Goal: Go to known website: Go to known website

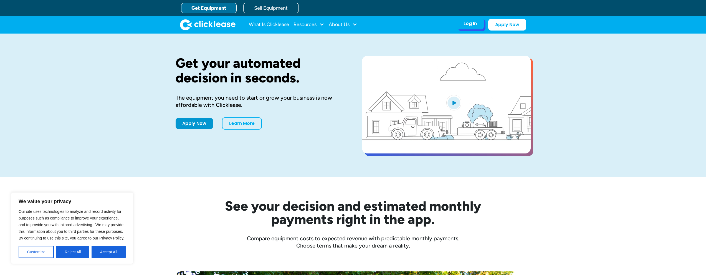
click at [469, 24] on div "Log In" at bounding box center [470, 24] width 13 height 6
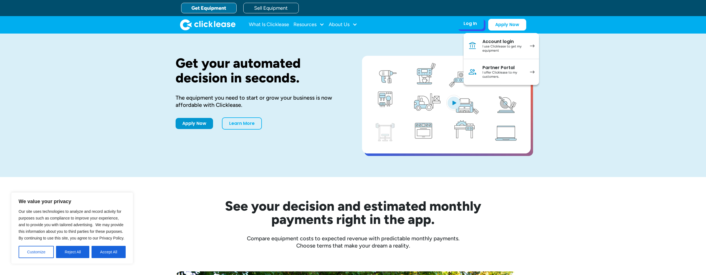
click at [499, 45] on div "I use Clicklease to get my equipment" at bounding box center [503, 48] width 42 height 9
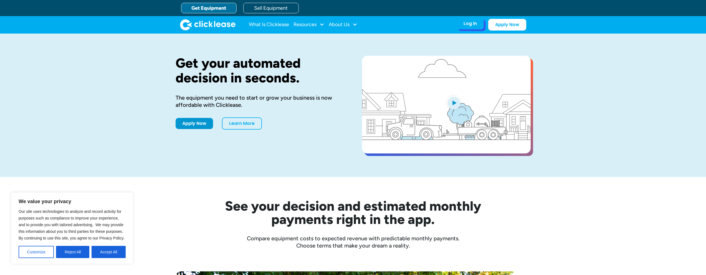
click at [478, 24] on div "Log In Account login I use Clicklease to get my equipment Partner Portal I offe…" at bounding box center [470, 24] width 27 height 12
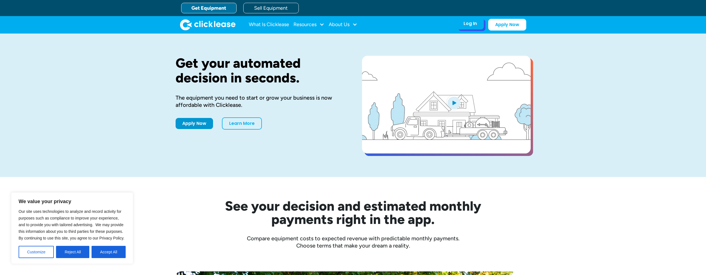
click at [475, 24] on div "Log In" at bounding box center [470, 24] width 13 height 6
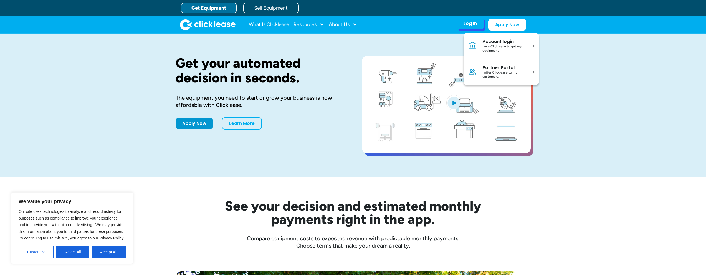
click at [487, 66] on div "Partner Portal" at bounding box center [503, 68] width 42 height 6
